Goal: Navigation & Orientation: Find specific page/section

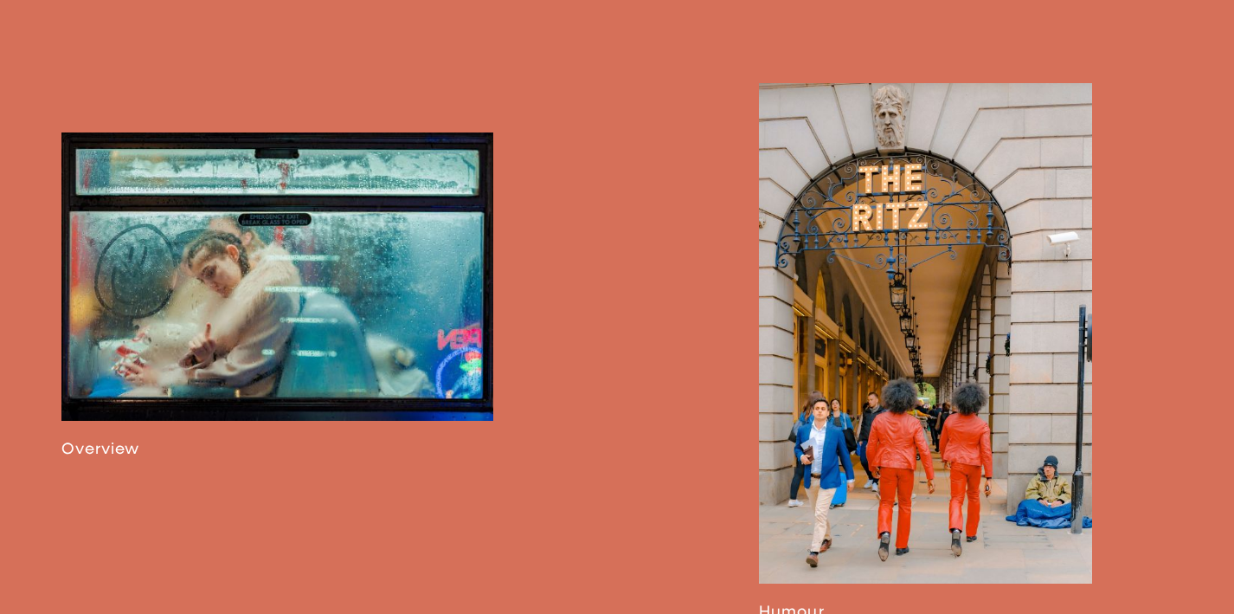
scroll to position [945, 0]
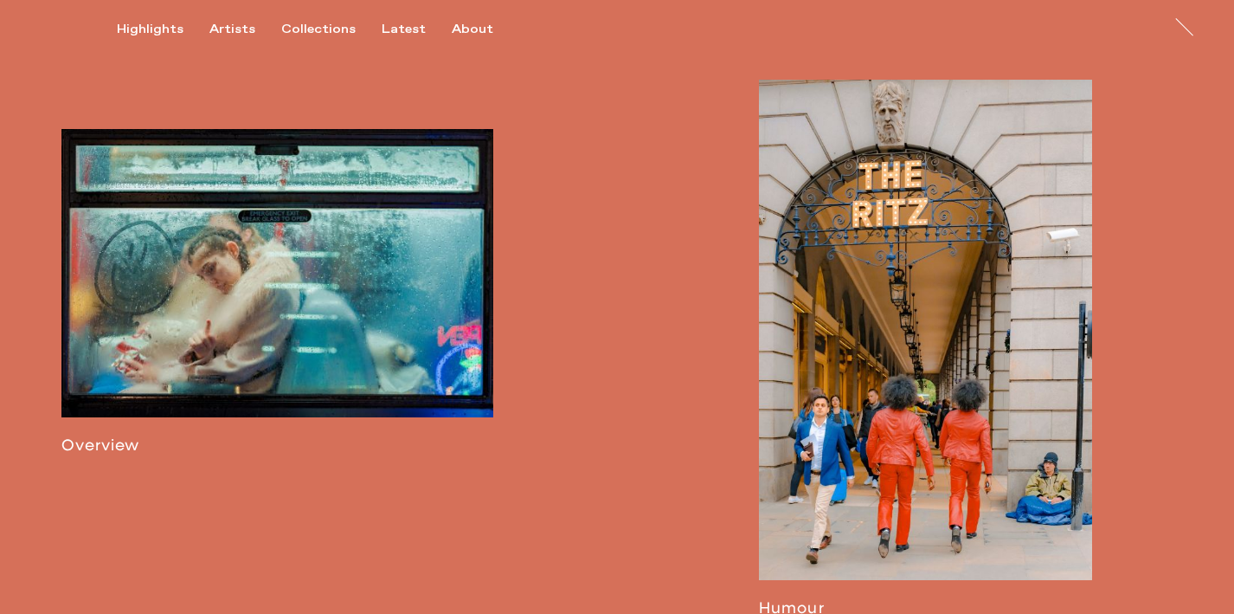
click at [332, 289] on link at bounding box center [277, 291] width 432 height 325
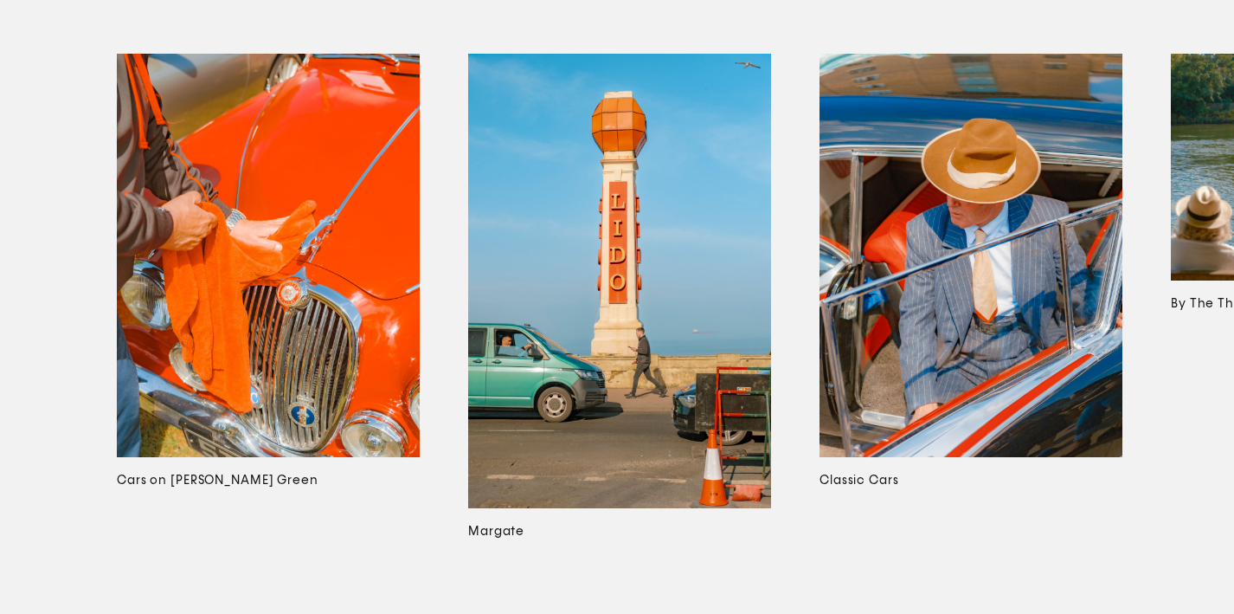
scroll to position [10085, 0]
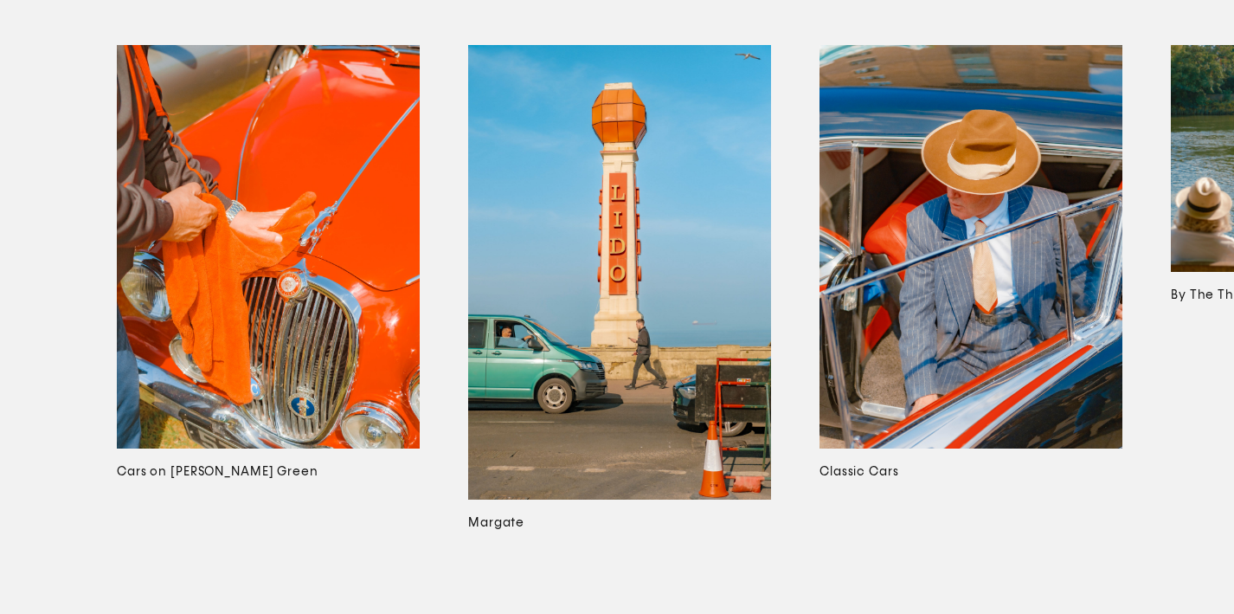
click at [594, 371] on img at bounding box center [619, 272] width 303 height 454
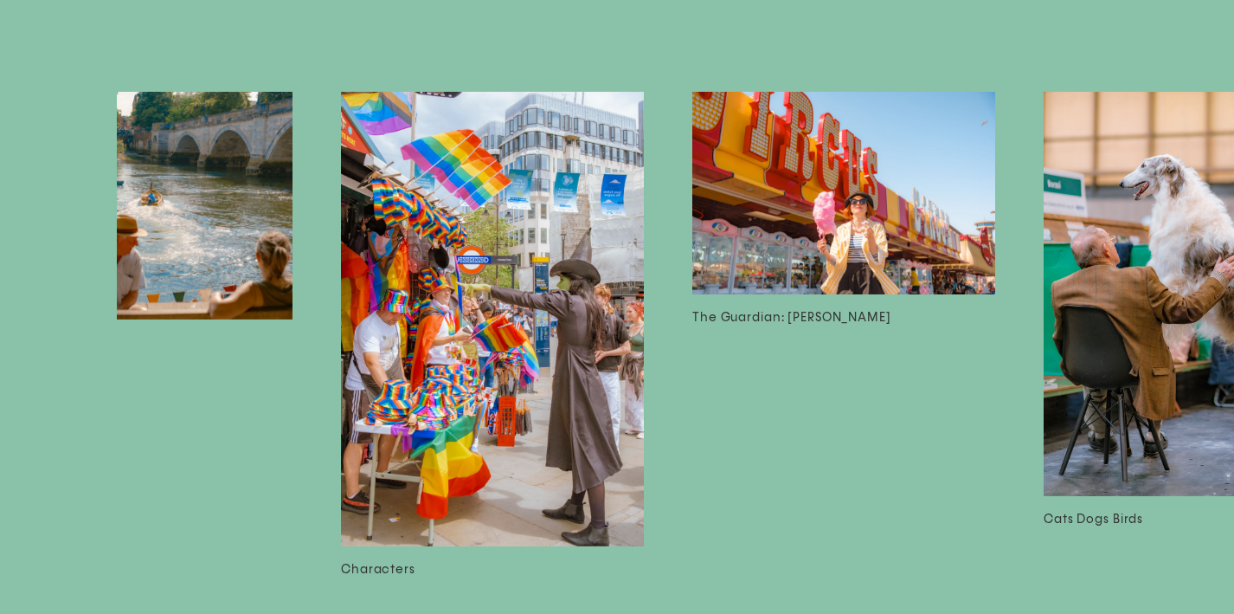
scroll to position [0, 935]
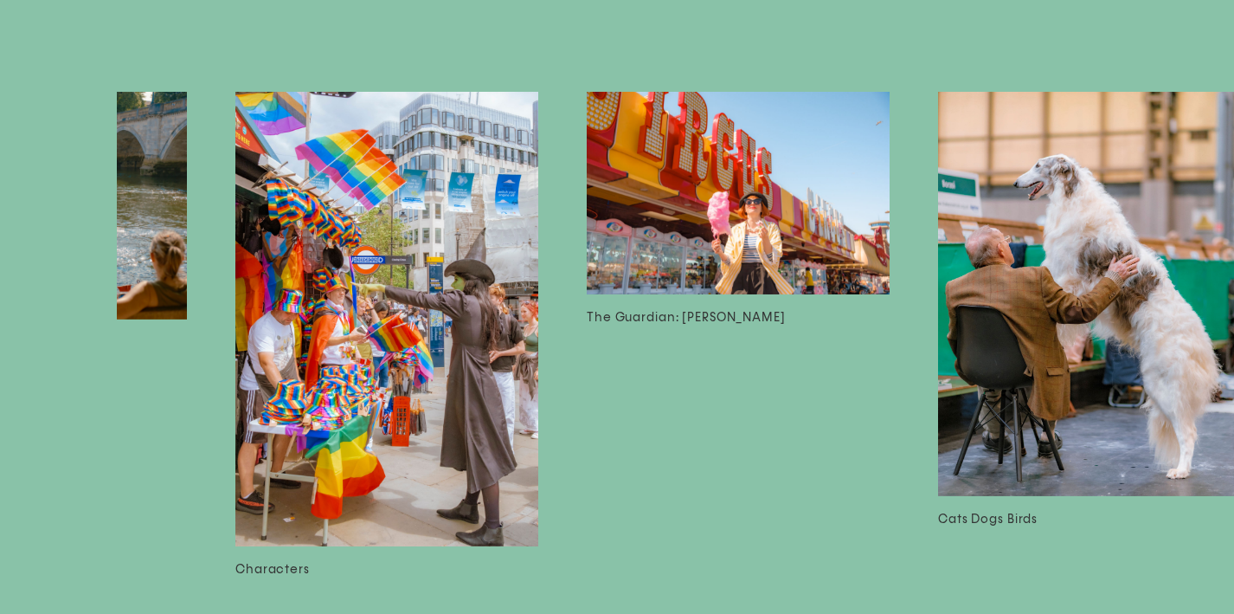
click at [410, 346] on img at bounding box center [386, 319] width 303 height 454
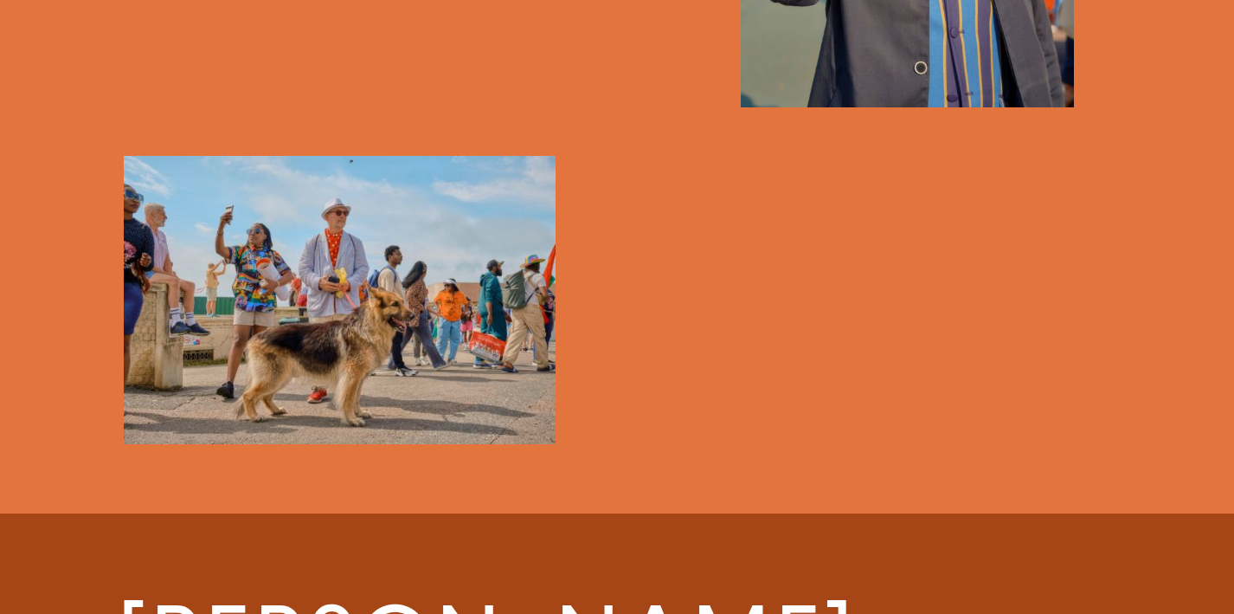
scroll to position [6513, 0]
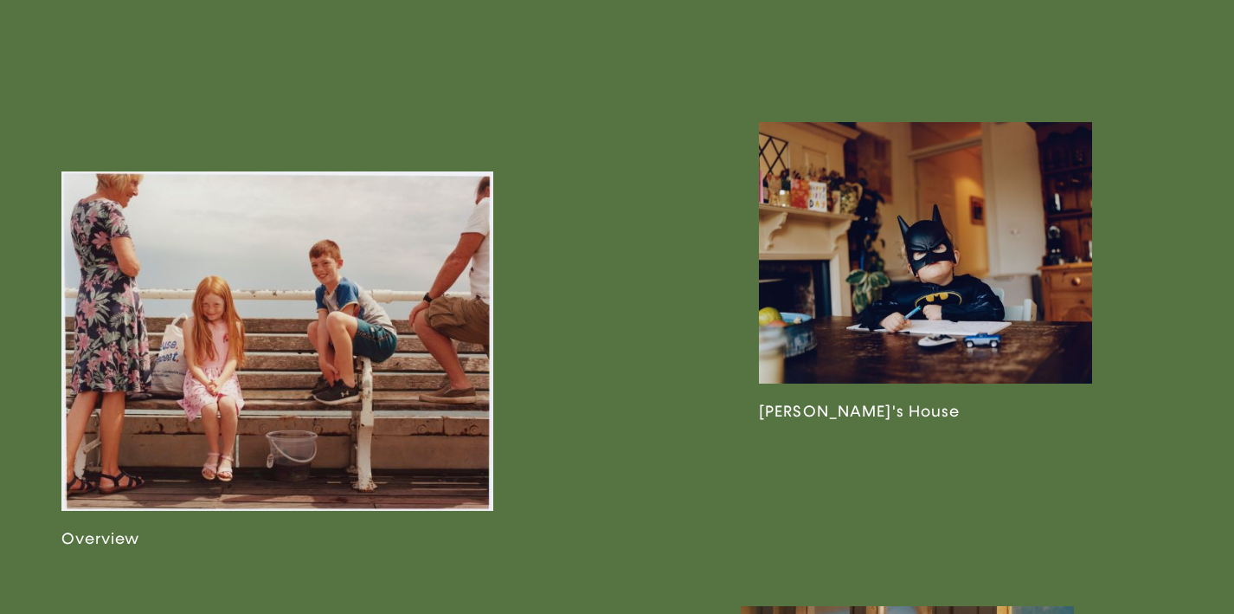
scroll to position [903, 0]
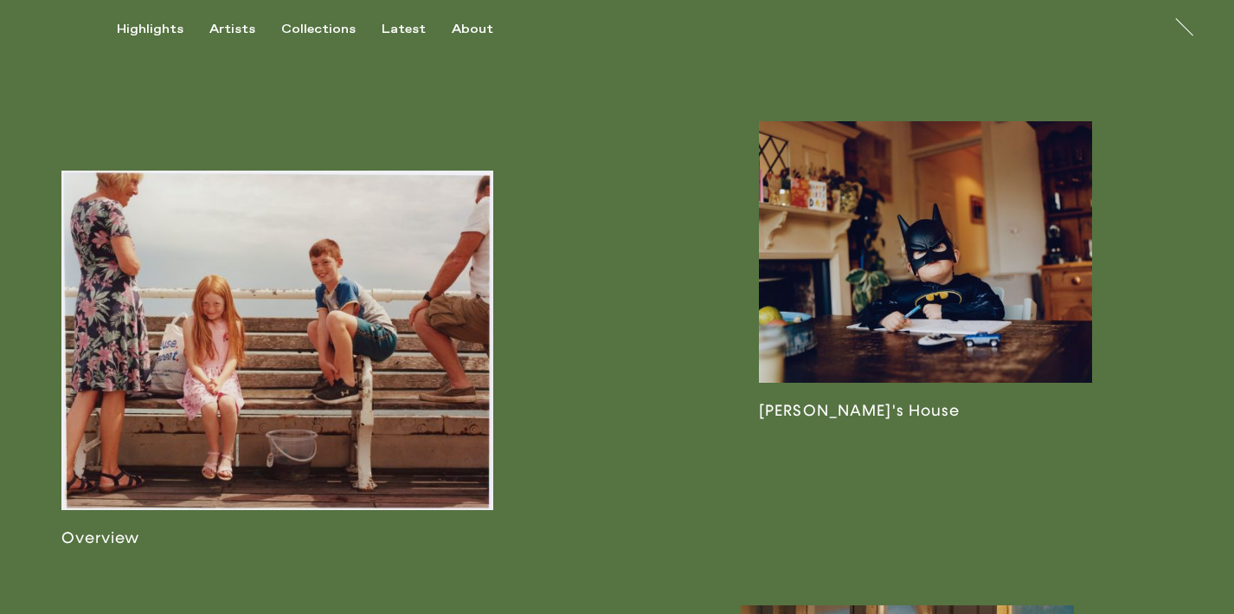
click at [260, 395] on link at bounding box center [277, 358] width 432 height 376
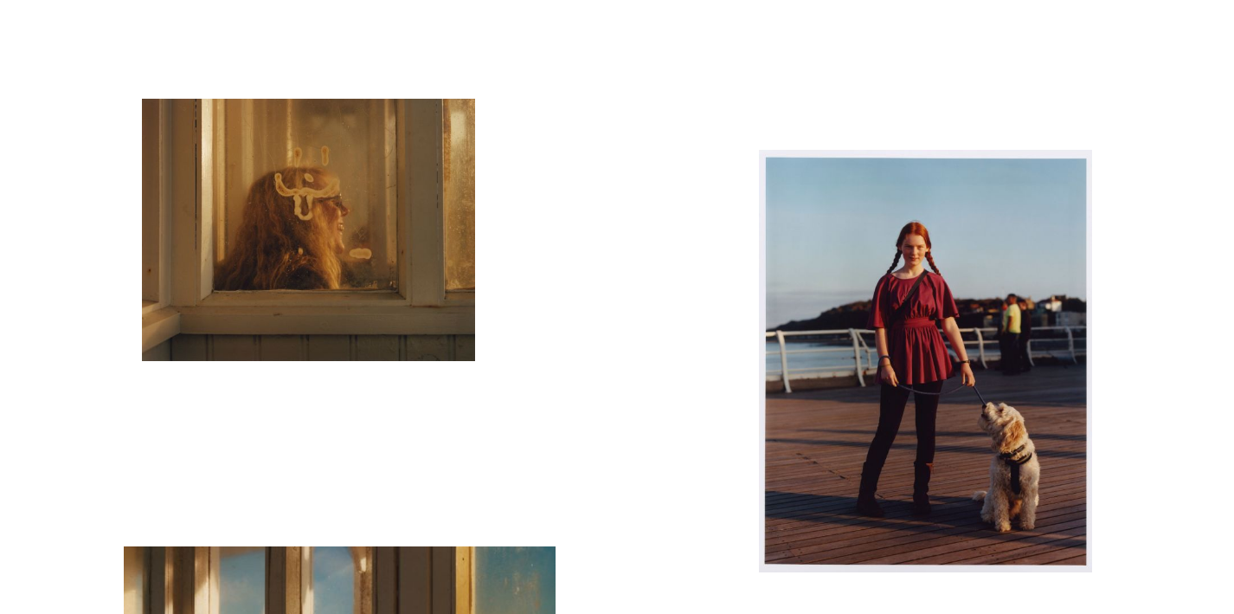
scroll to position [16, 0]
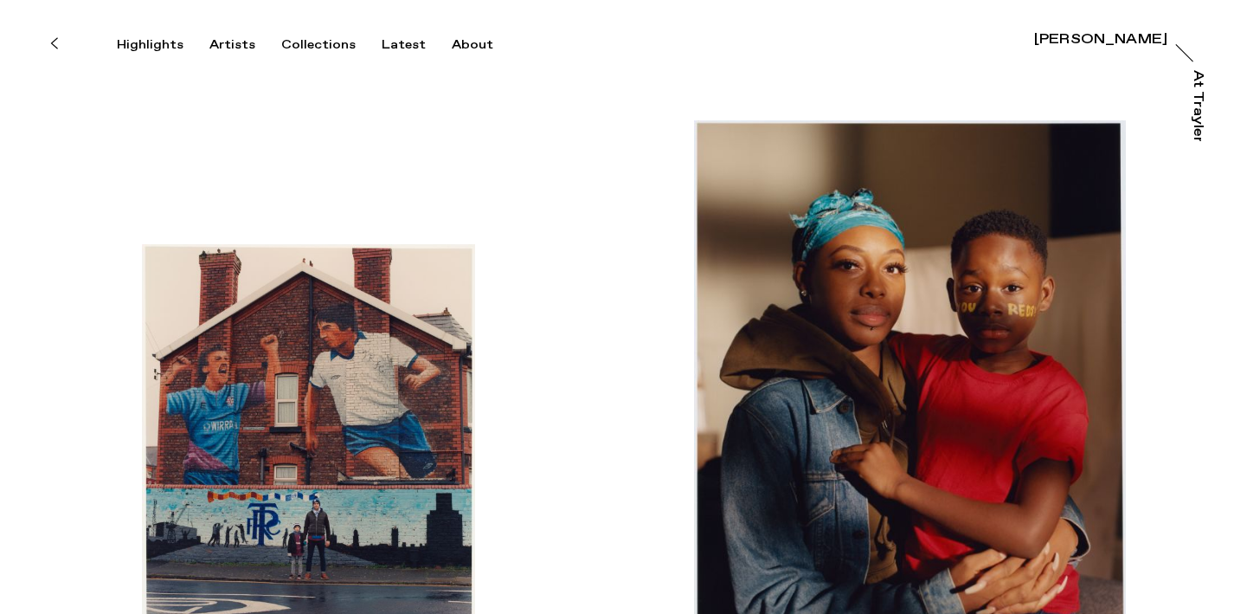
click at [57, 39] on icon at bounding box center [54, 43] width 8 height 14
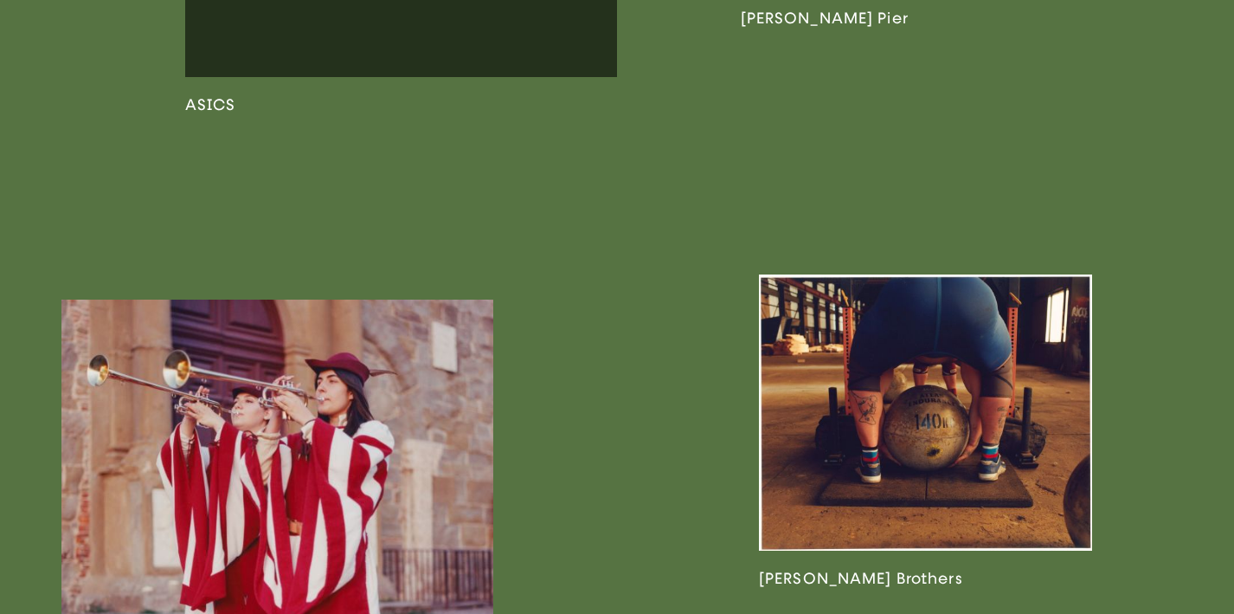
scroll to position [1187, 0]
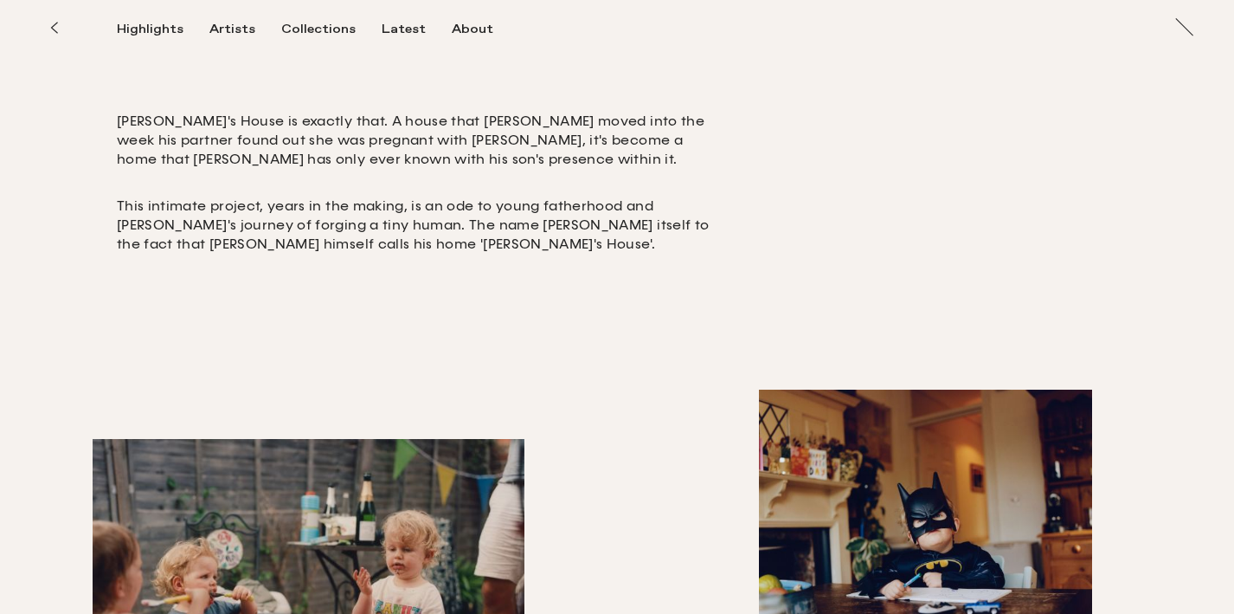
scroll to position [569, 0]
